Goal: Task Accomplishment & Management: Manage account settings

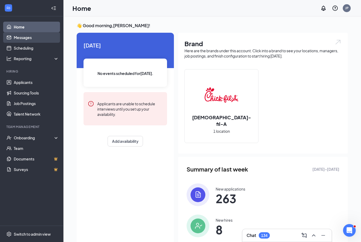
click at [27, 38] on link "Messages" at bounding box center [36, 37] width 45 height 11
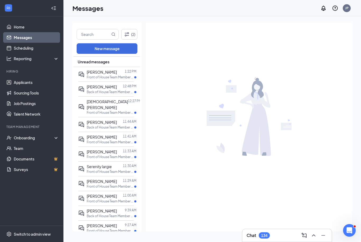
click at [278, 236] on div "Chat 134" at bounding box center [286, 235] width 81 height 8
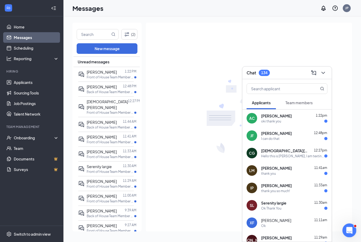
click at [350, 230] on icon "Open Intercom Messenger" at bounding box center [348, 230] width 9 height 9
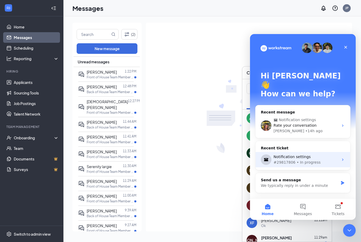
click at [342, 152] on div "Notification settings #29817806 • In progress" at bounding box center [302, 159] width 95 height 15
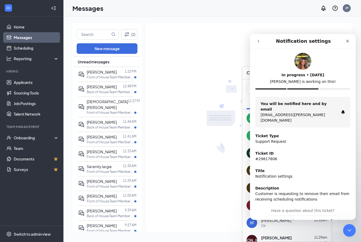
click at [259, 42] on icon "go back" at bounding box center [258, 41] width 4 height 4
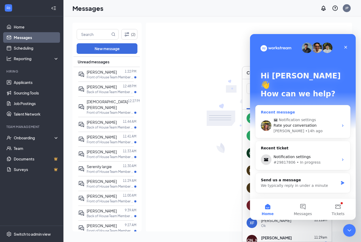
click at [330, 123] on div "Rate your conversation" at bounding box center [305, 126] width 65 height 6
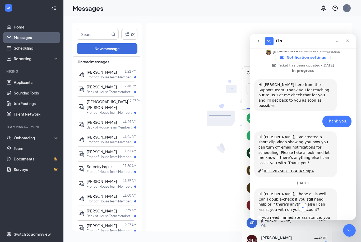
scroll to position [114, 0]
click at [298, 168] on div "REC-202508...174347.mp4" at bounding box center [289, 171] width 50 height 6
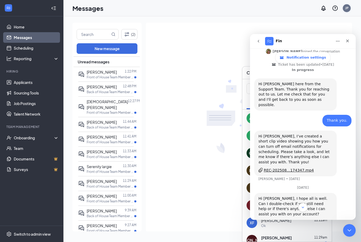
click at [348, 7] on div "JP" at bounding box center [346, 8] width 8 height 8
click at [348, 42] on icon "Close" at bounding box center [347, 41] width 3 height 3
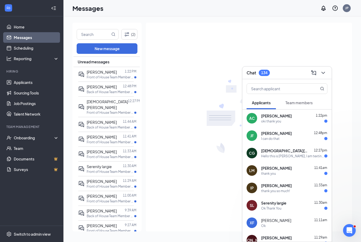
scroll to position [0, 0]
click at [347, 8] on div "JP" at bounding box center [346, 8] width 3 height 4
click at [306, 48] on link "Account settings" at bounding box center [320, 46] width 57 height 5
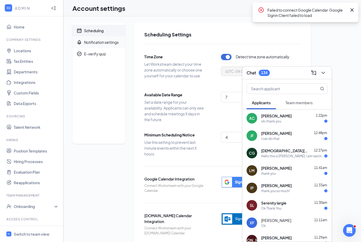
click at [107, 40] on div "Notification settings" at bounding box center [101, 42] width 35 height 5
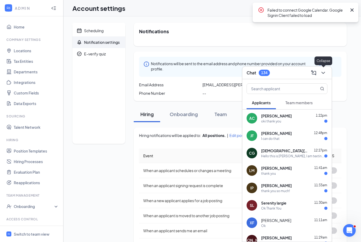
click at [325, 73] on icon "ChevronDown" at bounding box center [323, 73] width 6 height 6
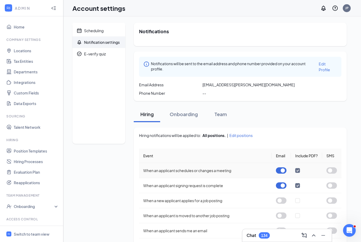
click at [278, 170] on button "button" at bounding box center [281, 170] width 11 height 6
click at [283, 186] on button "button" at bounding box center [281, 185] width 11 height 6
click at [351, 234] on div "Open Intercom Messenger" at bounding box center [348, 229] width 17 height 17
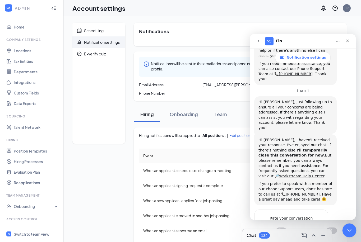
scroll to position [266, 0]
click at [317, 225] on span "Amazing" at bounding box center [316, 230] width 10 height 10
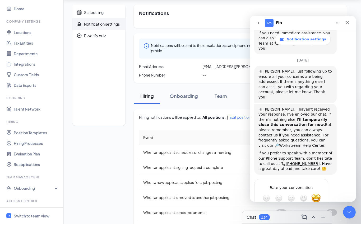
scroll to position [281, 0]
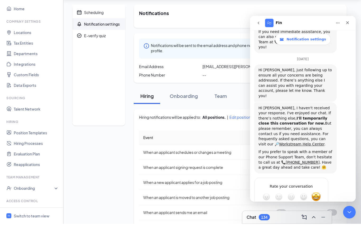
type textarea "This w"
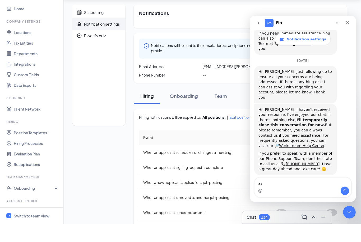
scroll to position [279, 0]
type textarea "a"
type textarea "This was great. Thank you."
click at [343, 188] on button "Send a message…" at bounding box center [344, 191] width 8 height 8
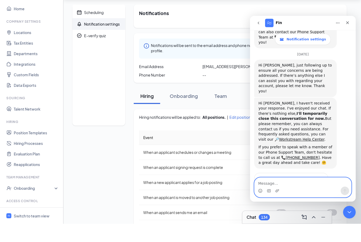
scroll to position [302, 0]
